Goal: Task Accomplishment & Management: Use online tool/utility

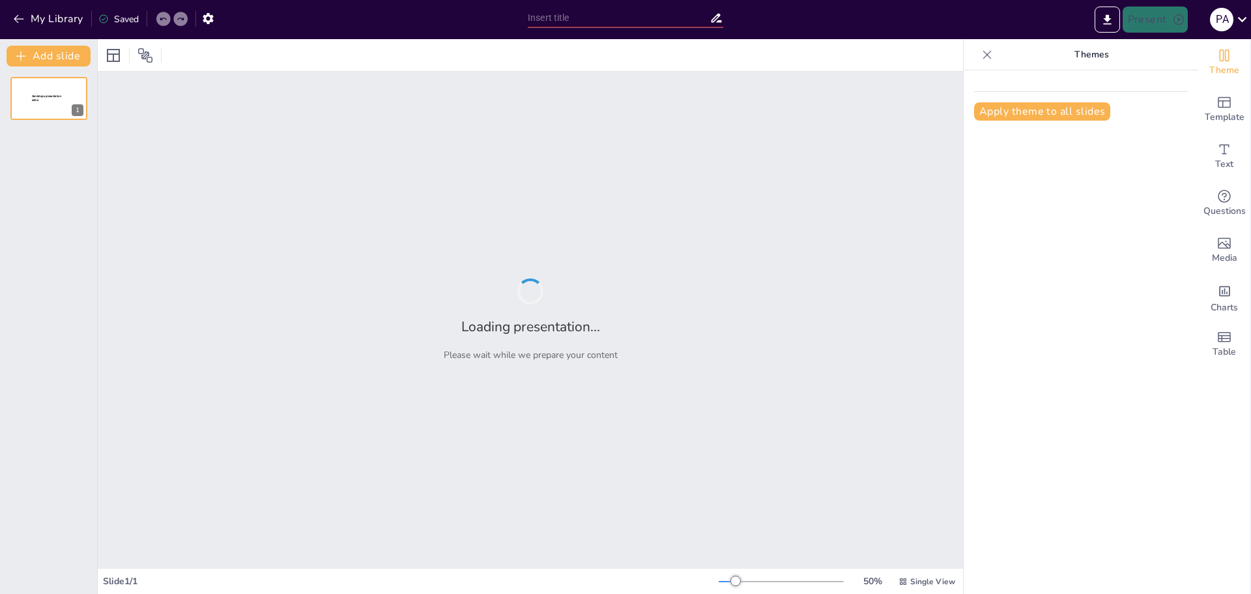
type input "Perspectivas sobre el Desarrollo de la Inteligencia Artificial"
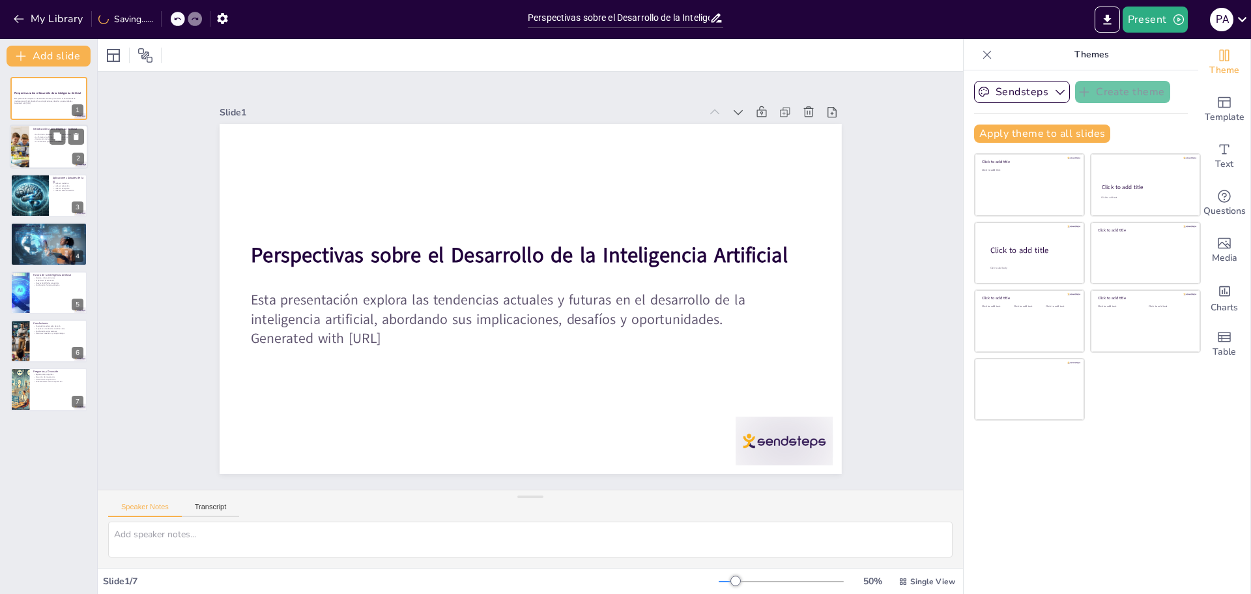
click at [44, 158] on div at bounding box center [49, 147] width 78 height 44
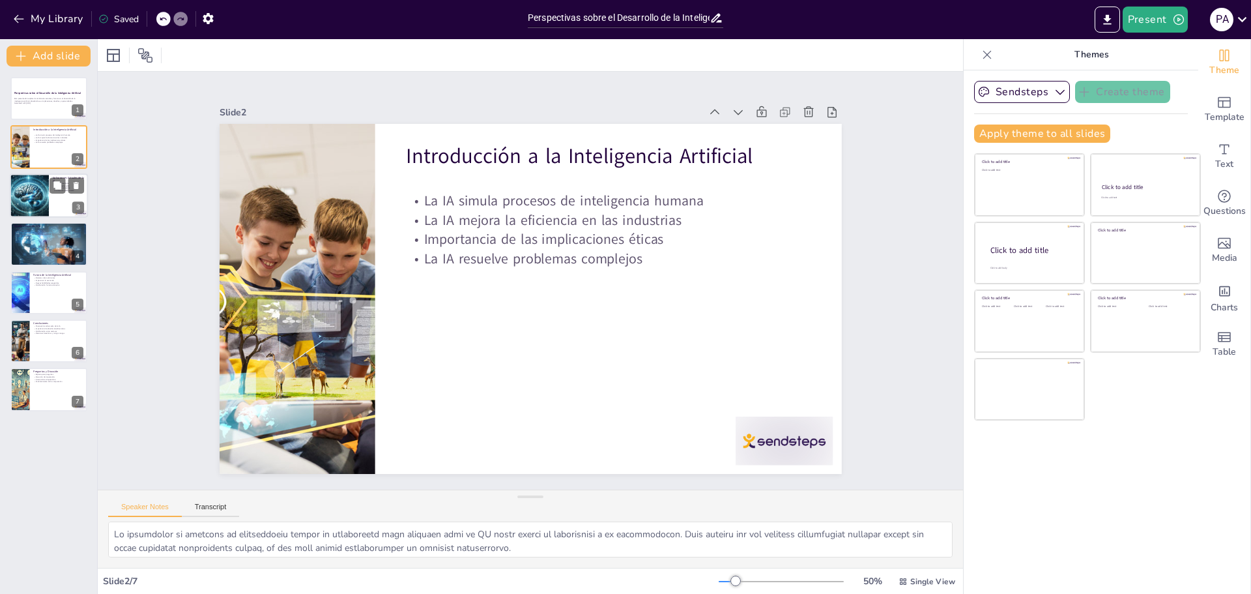
click at [38, 184] on div at bounding box center [30, 195] width 78 height 44
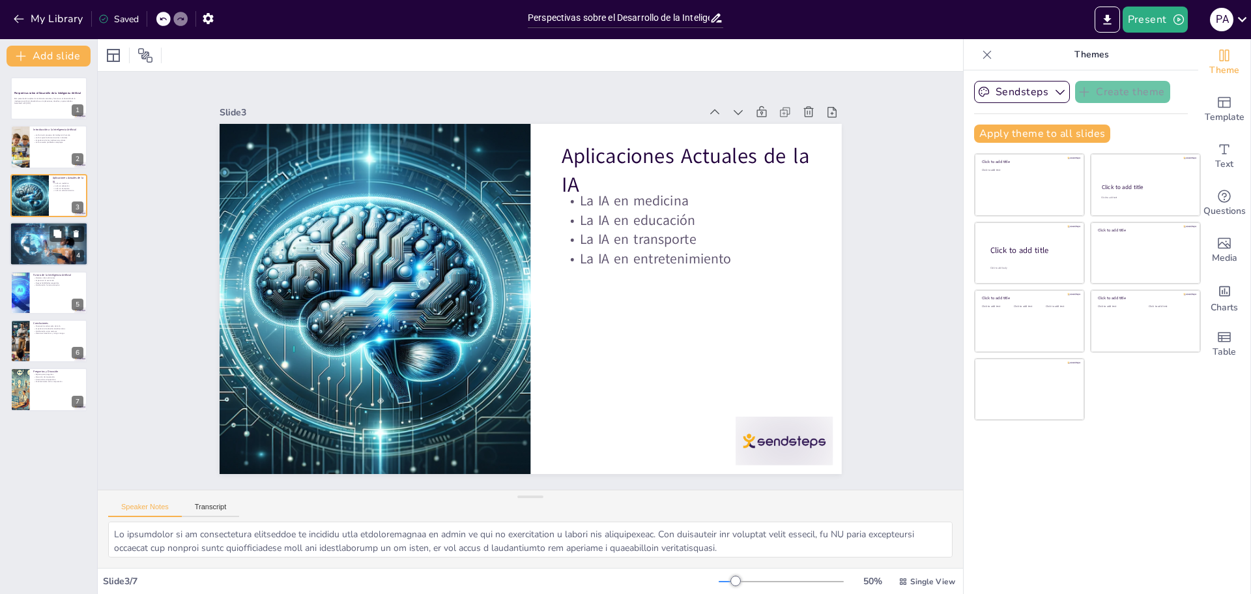
click at [40, 229] on p "Desafíos de privacidad" at bounding box center [49, 228] width 70 height 3
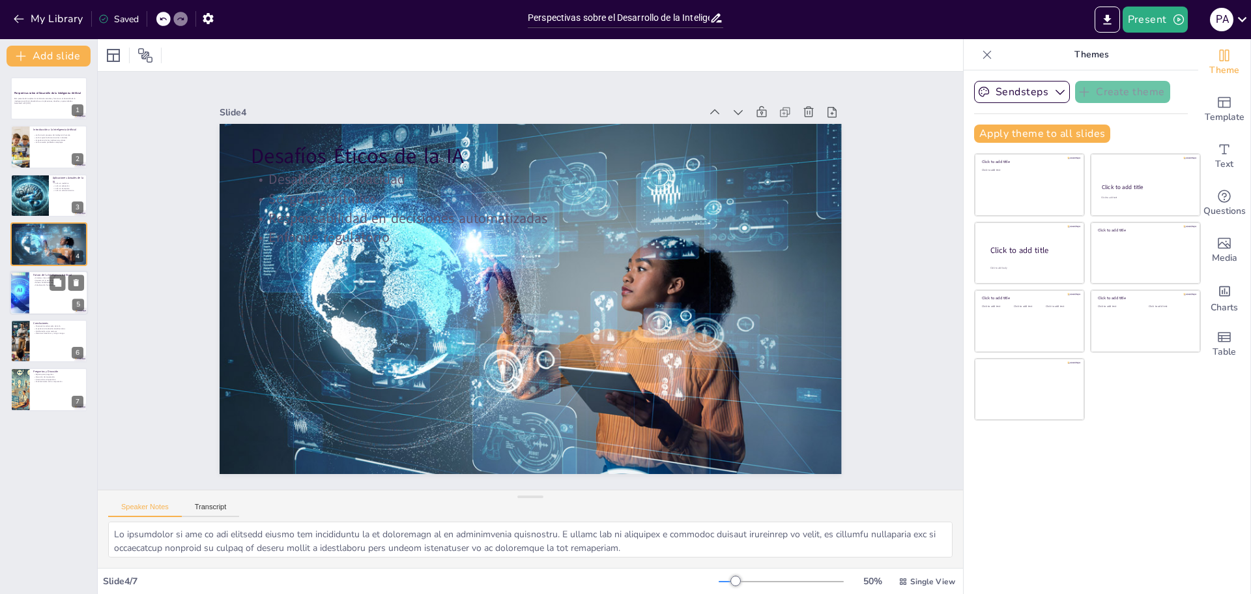
drag, startPoint x: 30, startPoint y: 267, endPoint x: 18, endPoint y: 285, distance: 21.5
click at [28, 271] on div "Perspectivas sobre el Desarrollo de la Inteligencia Artificial Esta presentació…" at bounding box center [48, 244] width 97 height 334
click at [14, 296] on div at bounding box center [19, 292] width 100 height 44
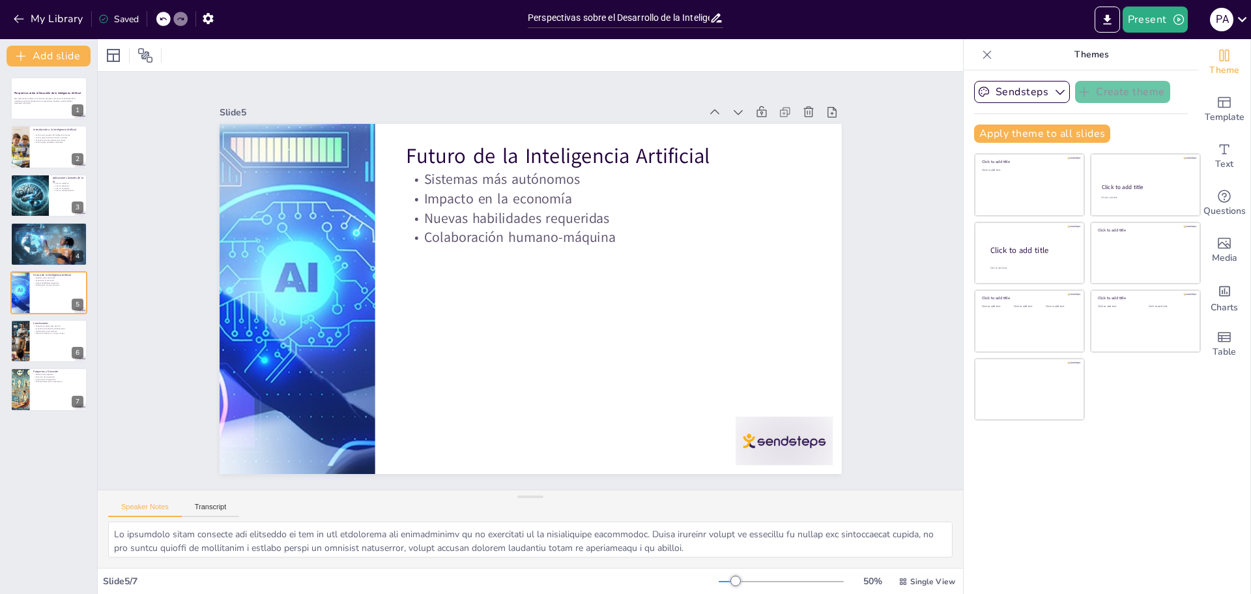
click at [7, 336] on div "Perspectivas sobre el Desarrollo de la Inteligencia Artificial Esta presentació…" at bounding box center [48, 244] width 97 height 334
click at [29, 376] on div at bounding box center [49, 389] width 78 height 44
type textarea "El espacio para preguntas es una oportunidad valiosa para que los asistentes ac…"
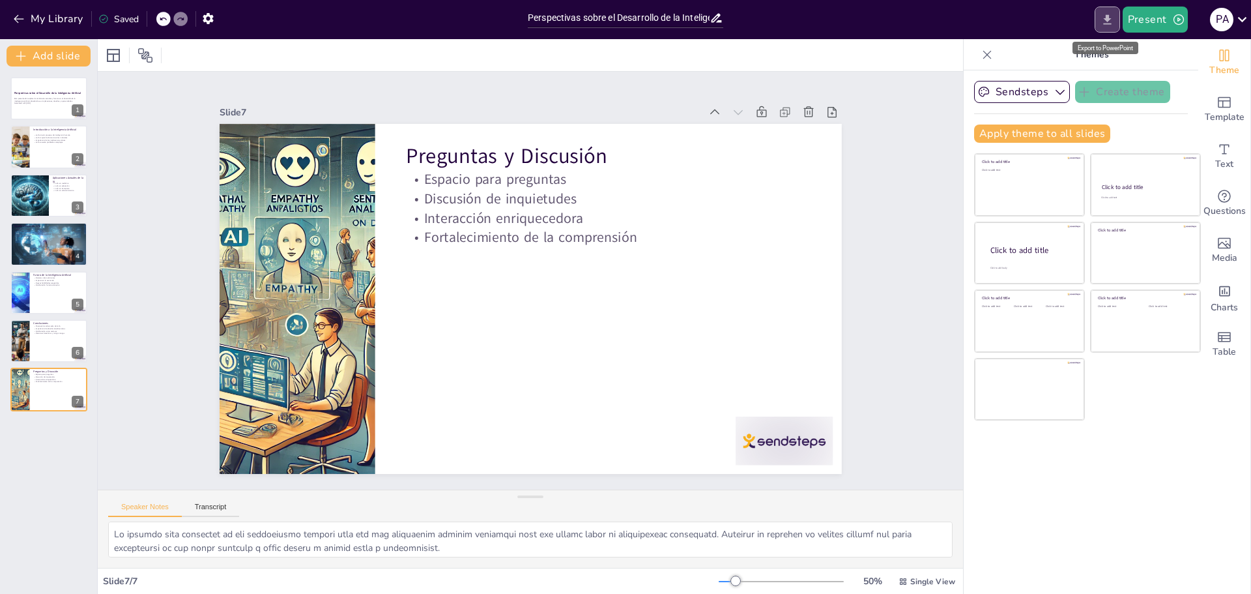
click at [1114, 21] on button "Export to PowerPoint" at bounding box center [1107, 20] width 25 height 26
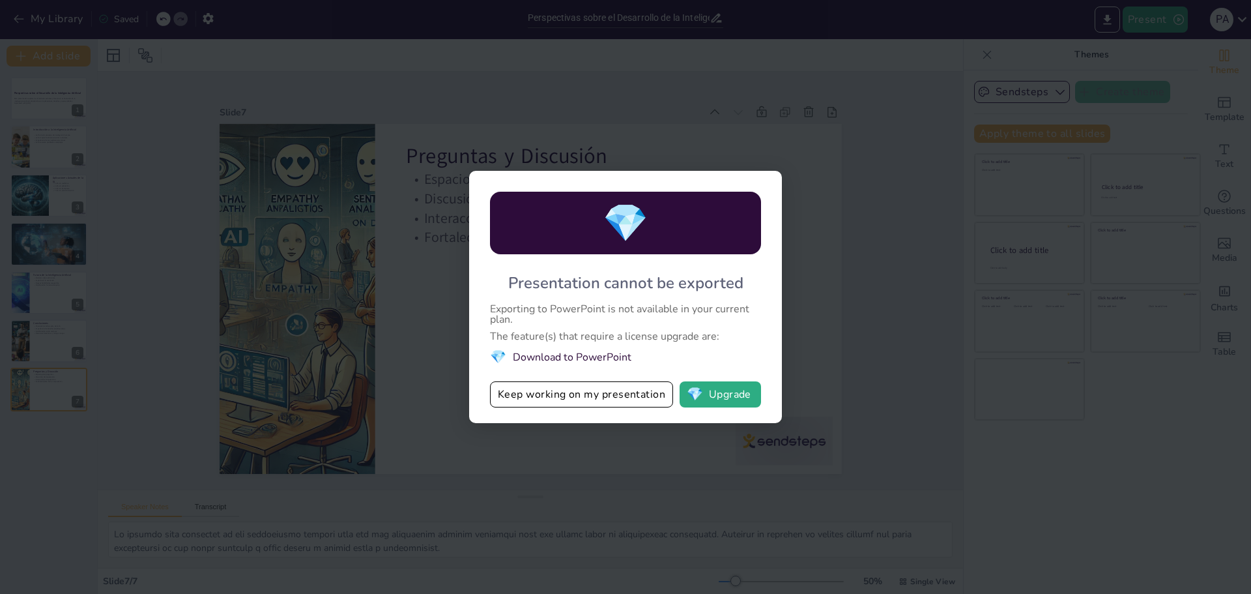
click at [832, 221] on div "💎 Presentation cannot be exported Exporting to PowerPoint is not available in y…" at bounding box center [625, 297] width 1251 height 594
click at [547, 397] on button "Keep working on my presentation" at bounding box center [581, 394] width 183 height 26
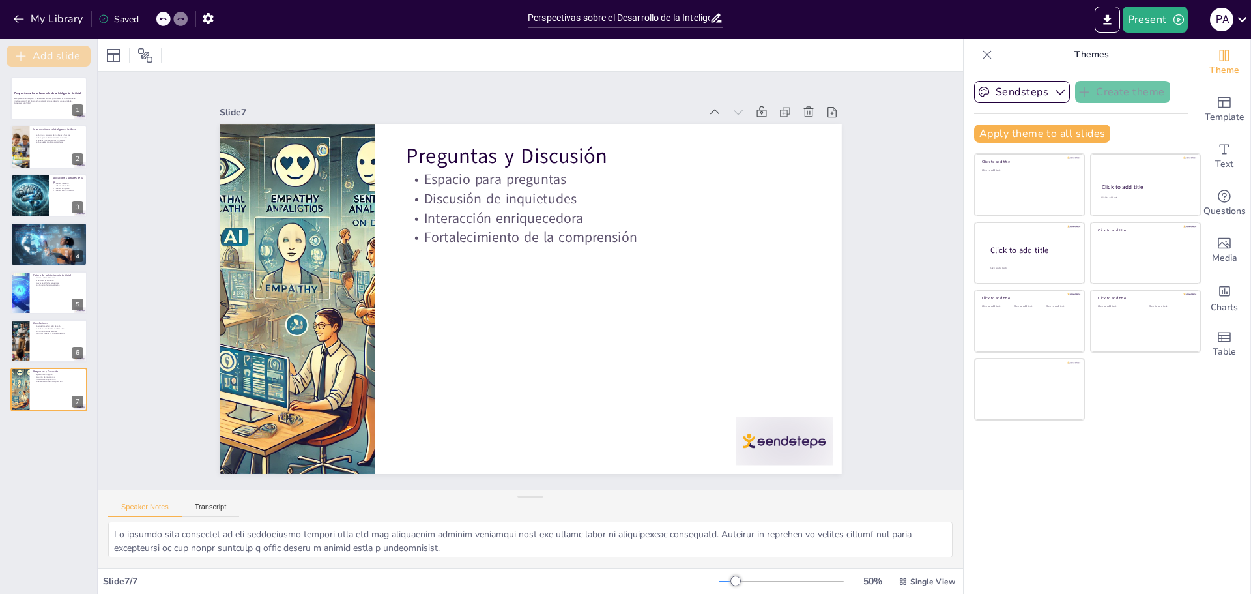
click at [13, 48] on button "Add slide" at bounding box center [49, 56] width 84 height 21
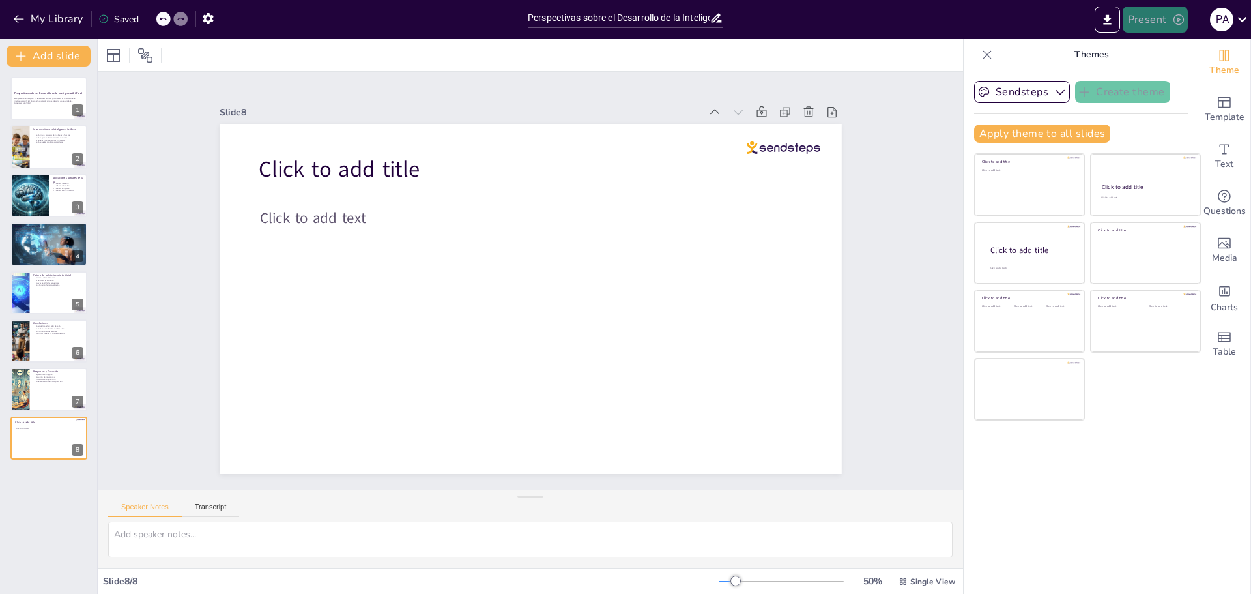
click at [1151, 9] on button "Present" at bounding box center [1155, 20] width 65 height 26
click at [31, 9] on div at bounding box center [625, 297] width 1251 height 594
click at [15, 20] on icon "button" at bounding box center [18, 18] width 13 height 13
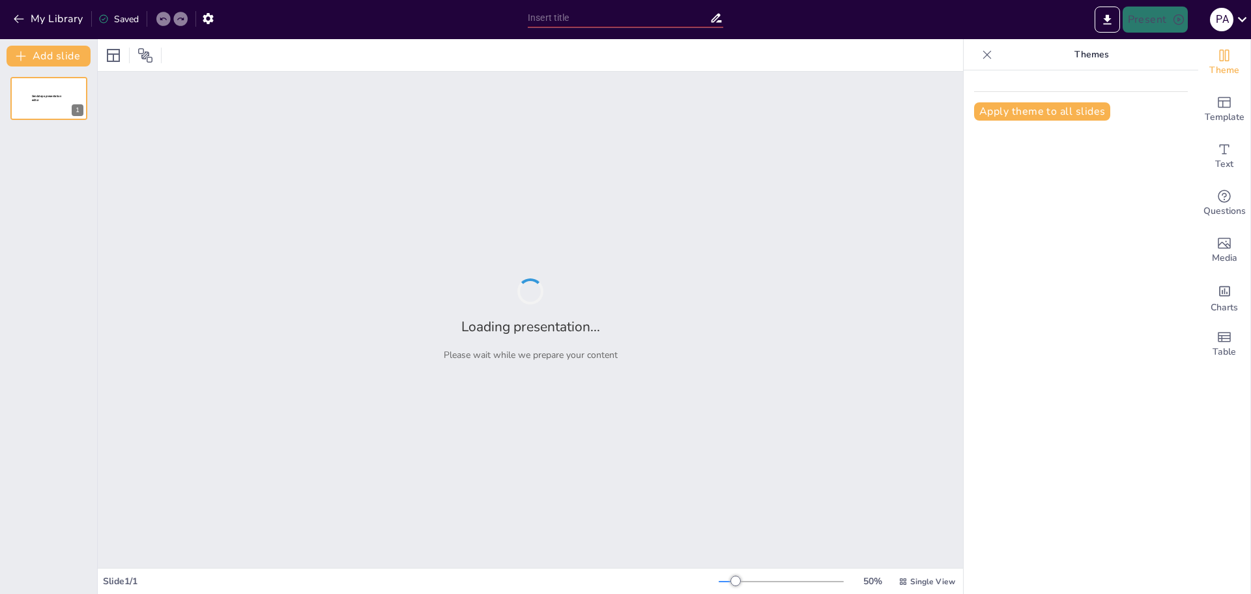
type input "Redes Sociales como Herramienta de Activismo en la Generación Z"
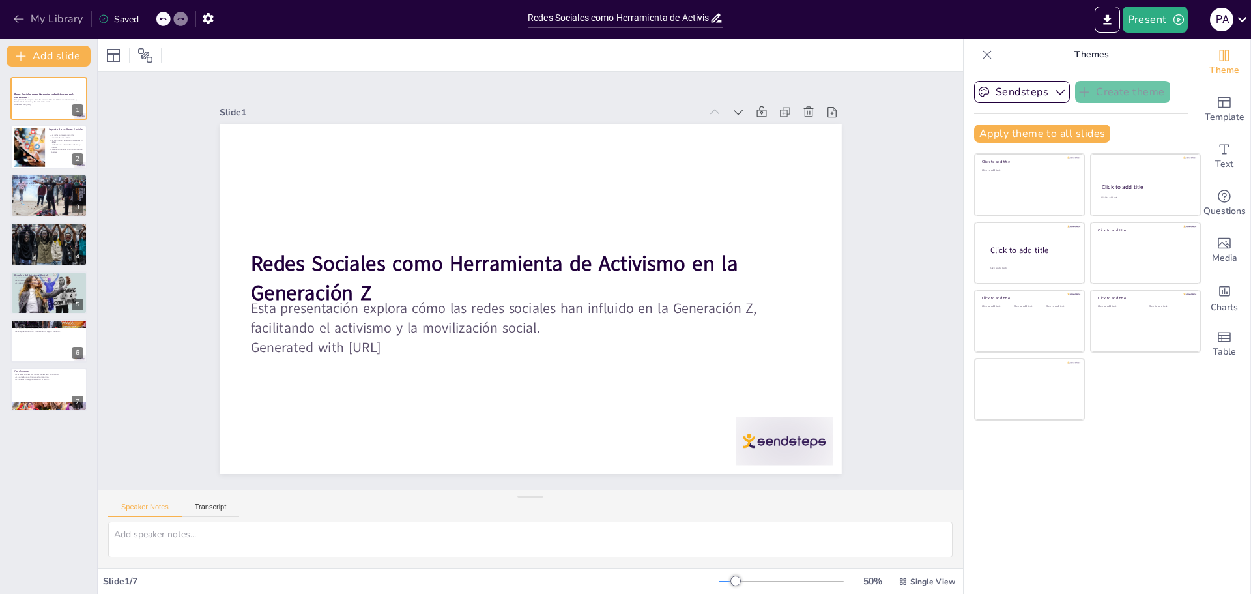
click at [59, 15] on button "My Library" at bounding box center [49, 18] width 79 height 21
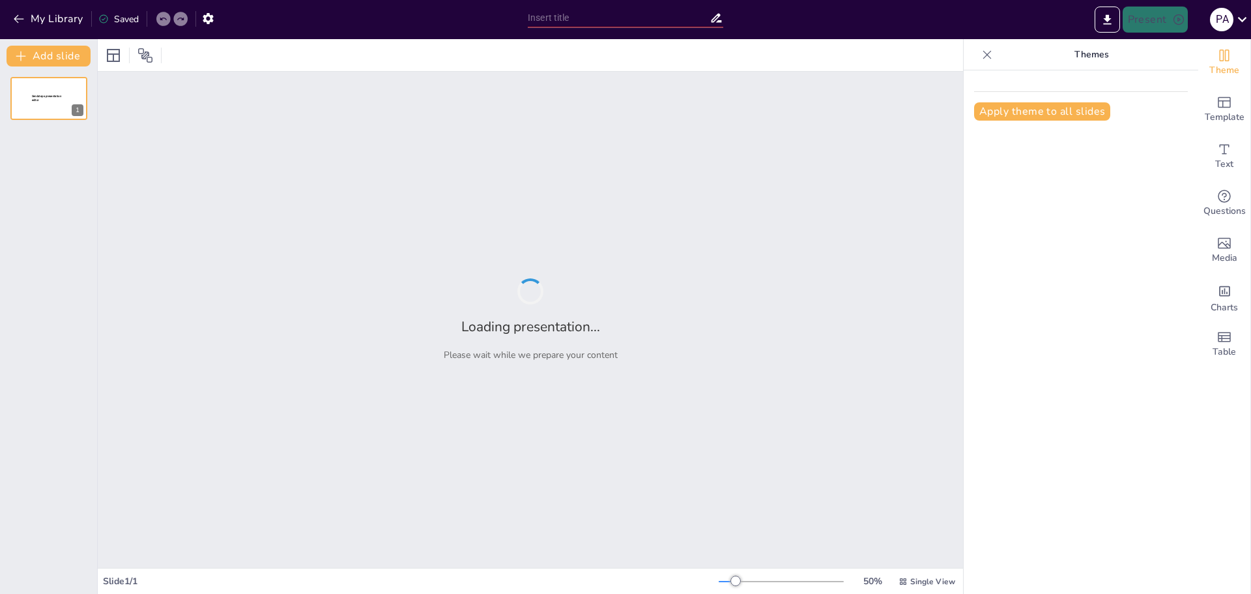
type input "Migración en [GEOGRAPHIC_DATA]: Enfoques y Propuestas de Diferentes Corrientes …"
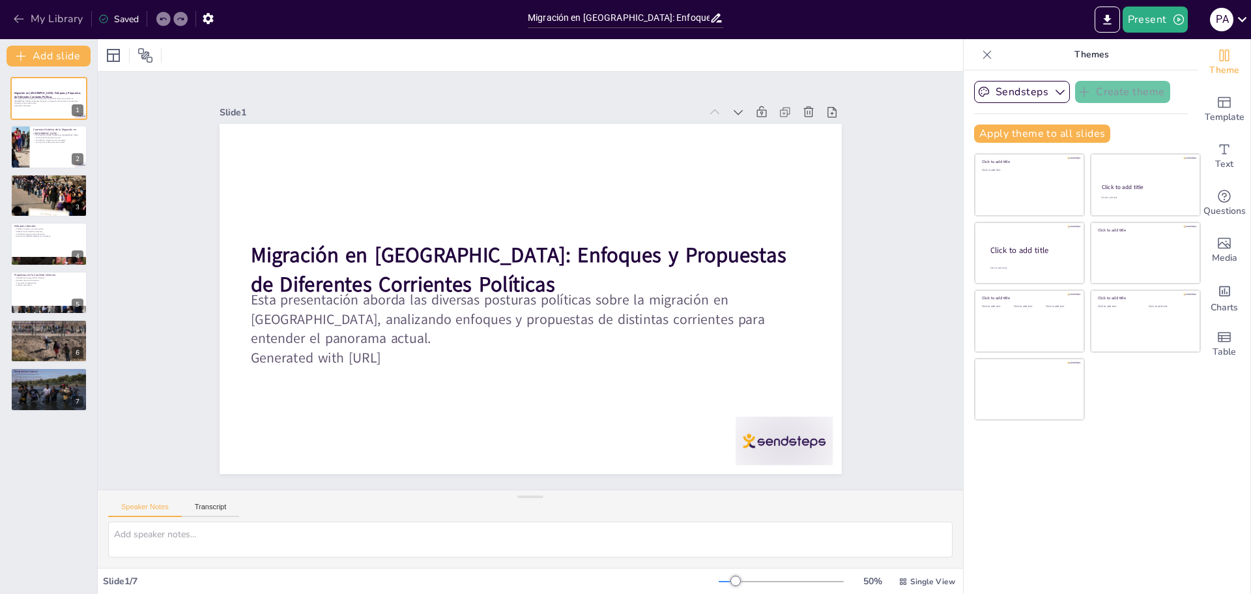
click at [16, 20] on icon "button" at bounding box center [19, 19] width 10 height 8
